Goal: Information Seeking & Learning: Learn about a topic

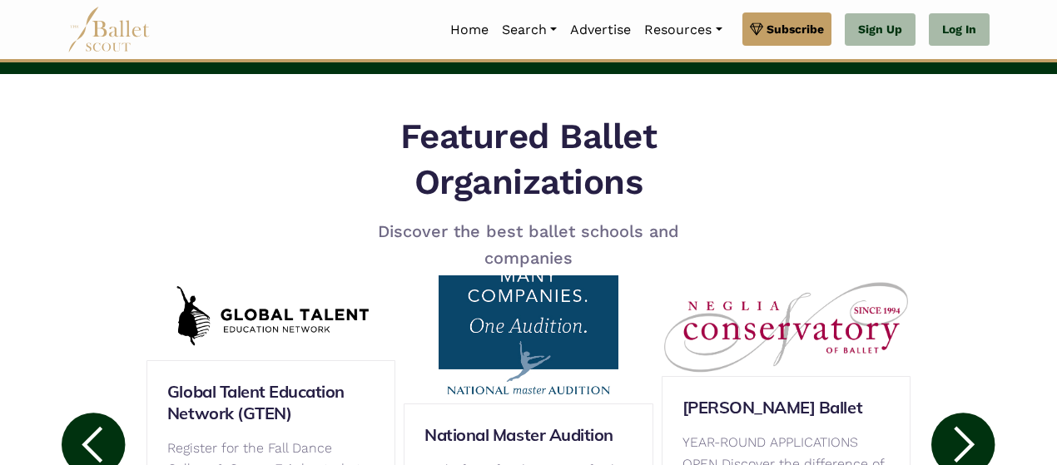
scroll to position [816, 0]
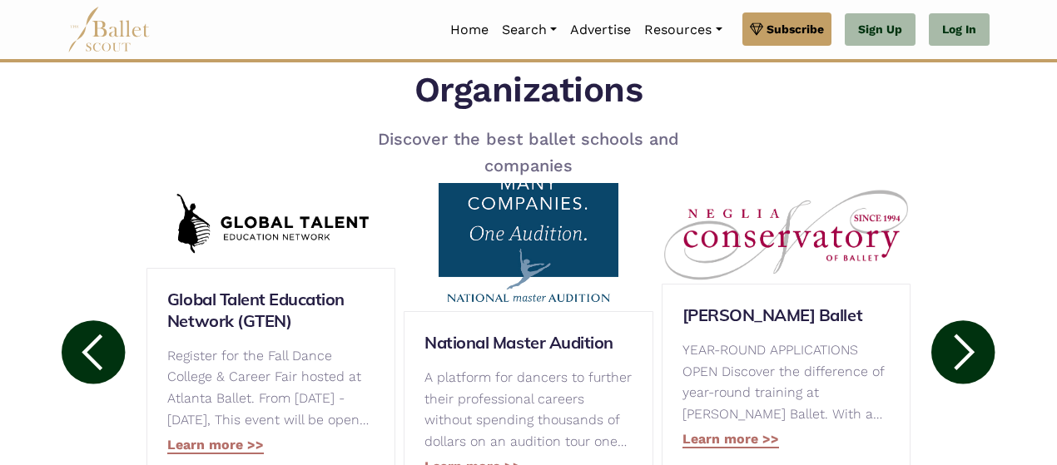
click at [976, 375] on circle at bounding box center [963, 352] width 63 height 63
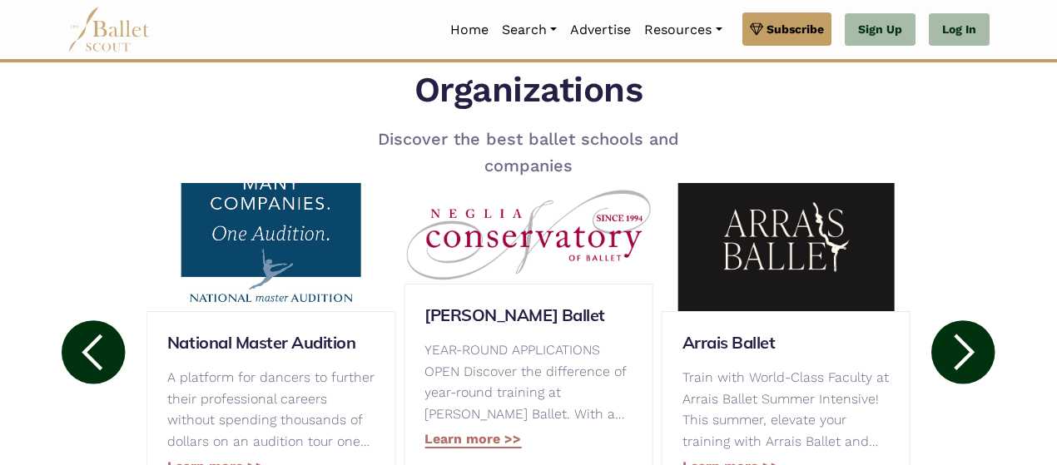
click at [976, 375] on circle at bounding box center [963, 352] width 63 height 63
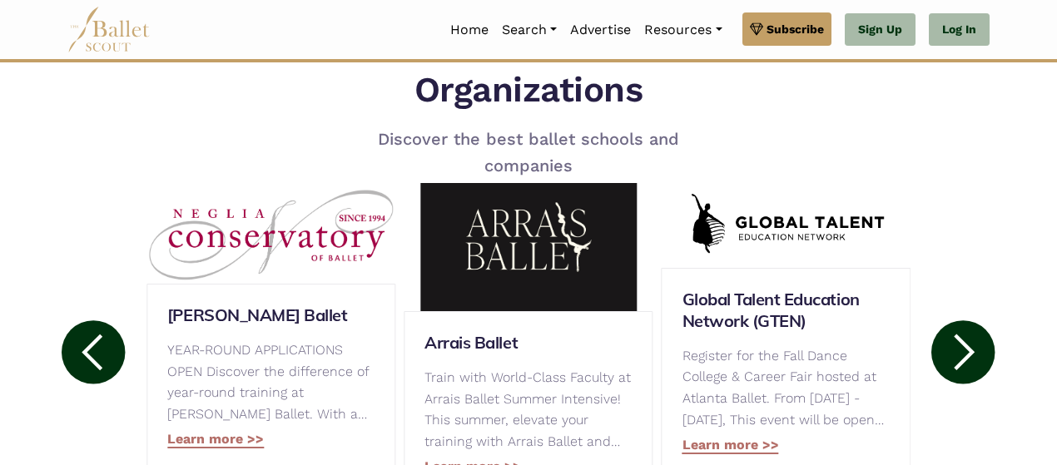
click at [976, 375] on circle at bounding box center [963, 352] width 63 height 63
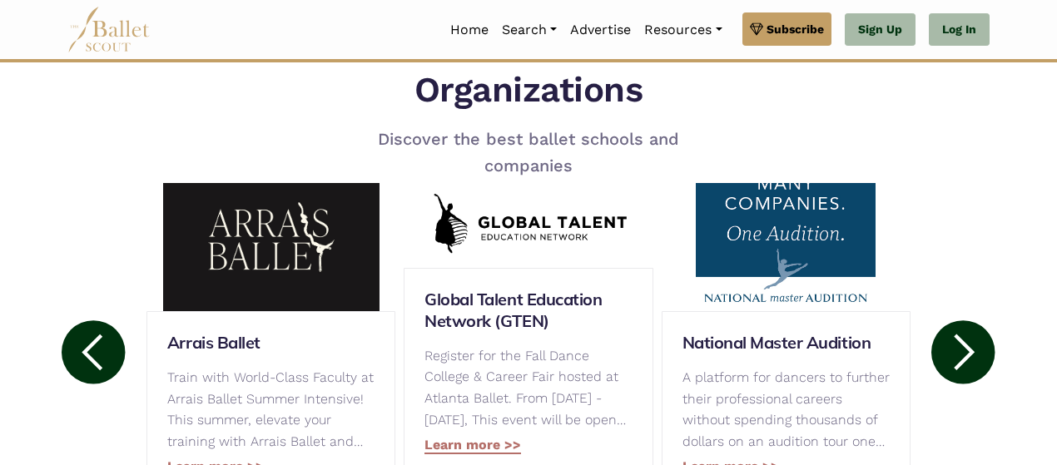
click at [976, 375] on circle at bounding box center [963, 352] width 63 height 63
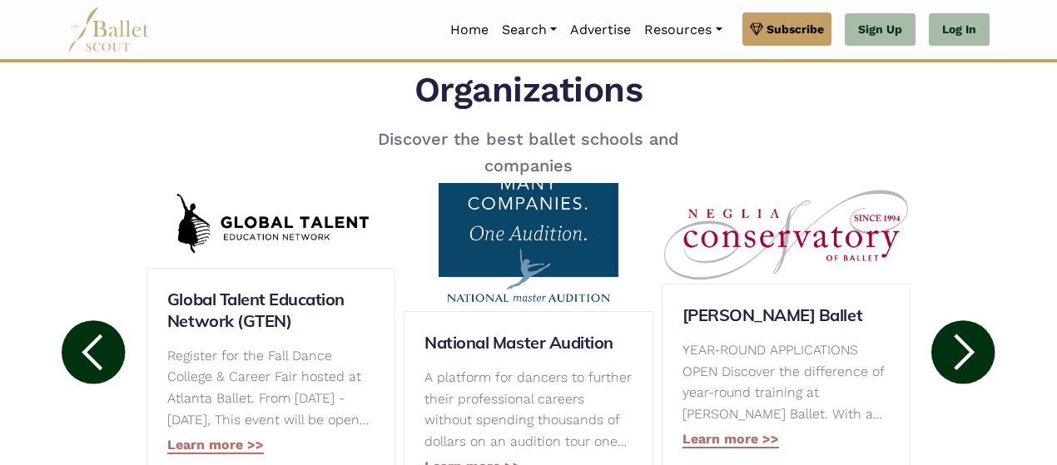
click at [976, 375] on circle at bounding box center [963, 352] width 63 height 63
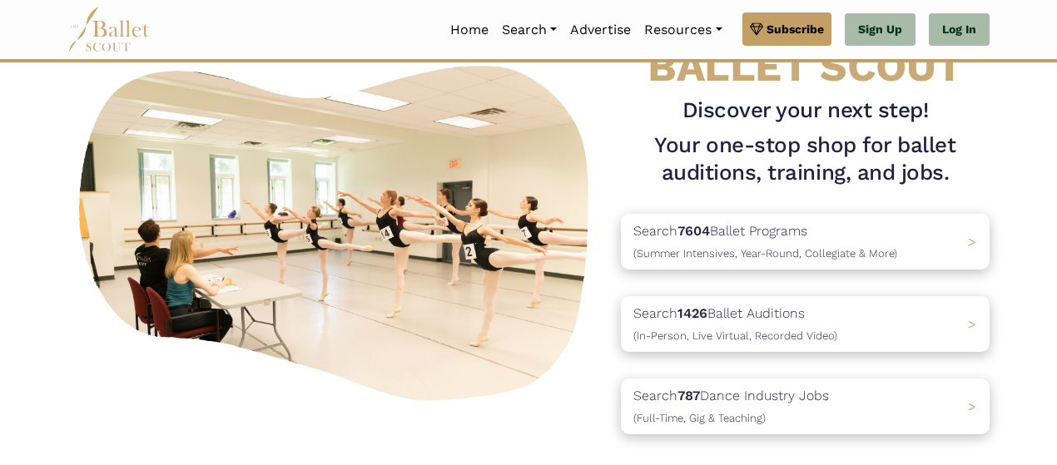
scroll to position [83, 0]
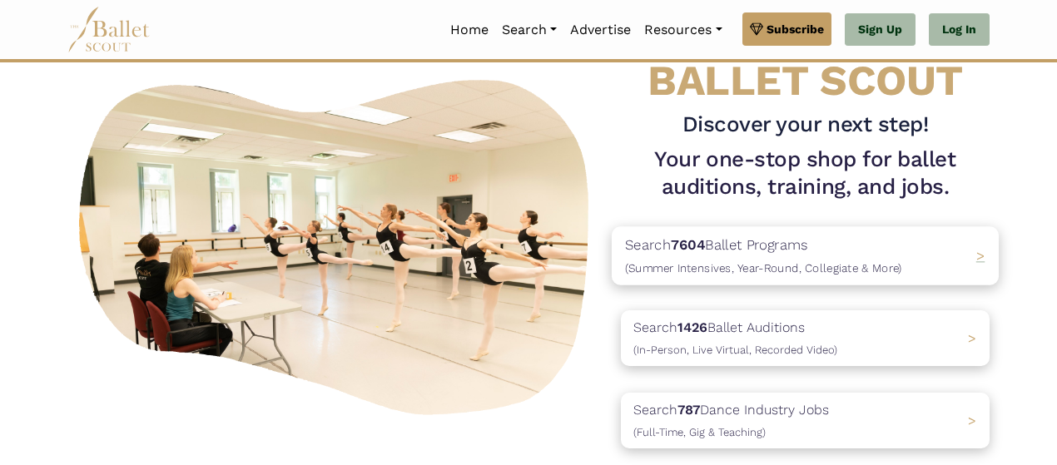
click at [899, 279] on div "Search 7604 Ballet Programs (Summer Intensives, Year-Round, Collegiate & More) >" at bounding box center [805, 255] width 387 height 58
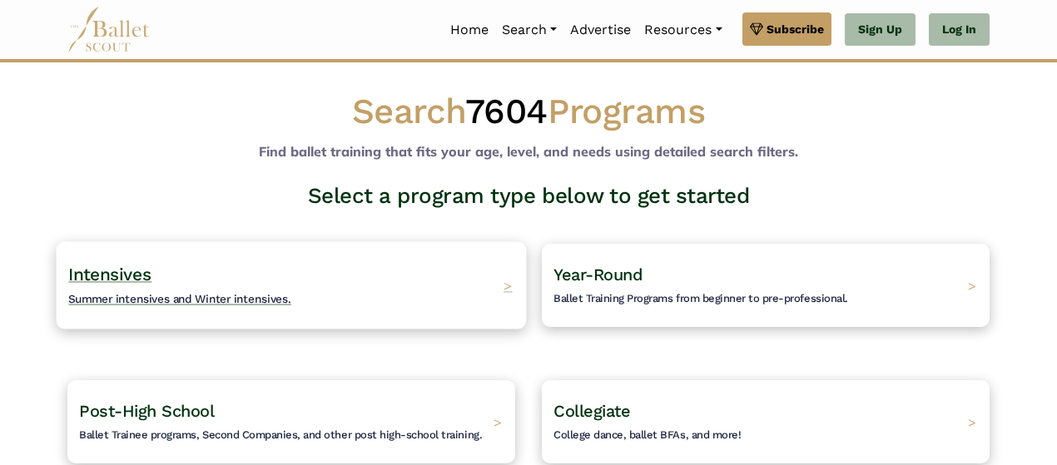
click at [453, 280] on div "Intensives Summer intensives and Winter intensives. >" at bounding box center [292, 284] width 470 height 87
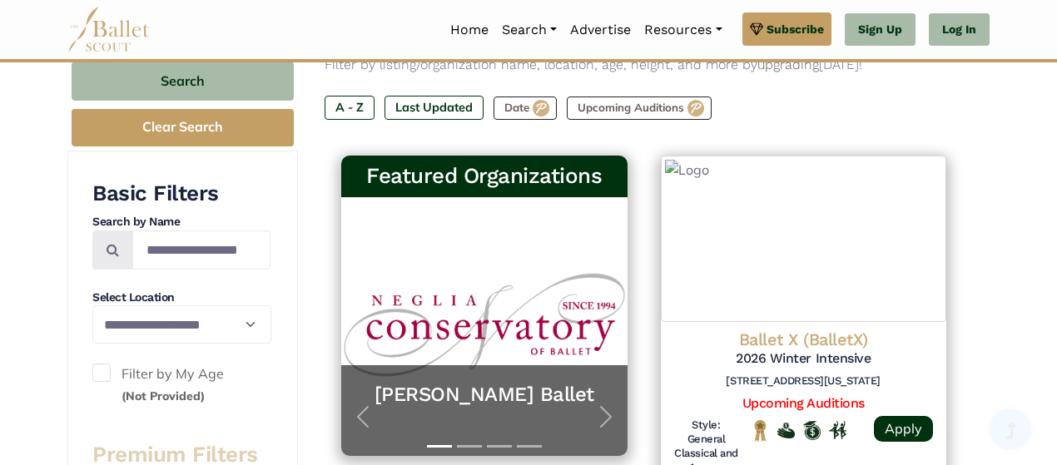
scroll to position [244, 0]
